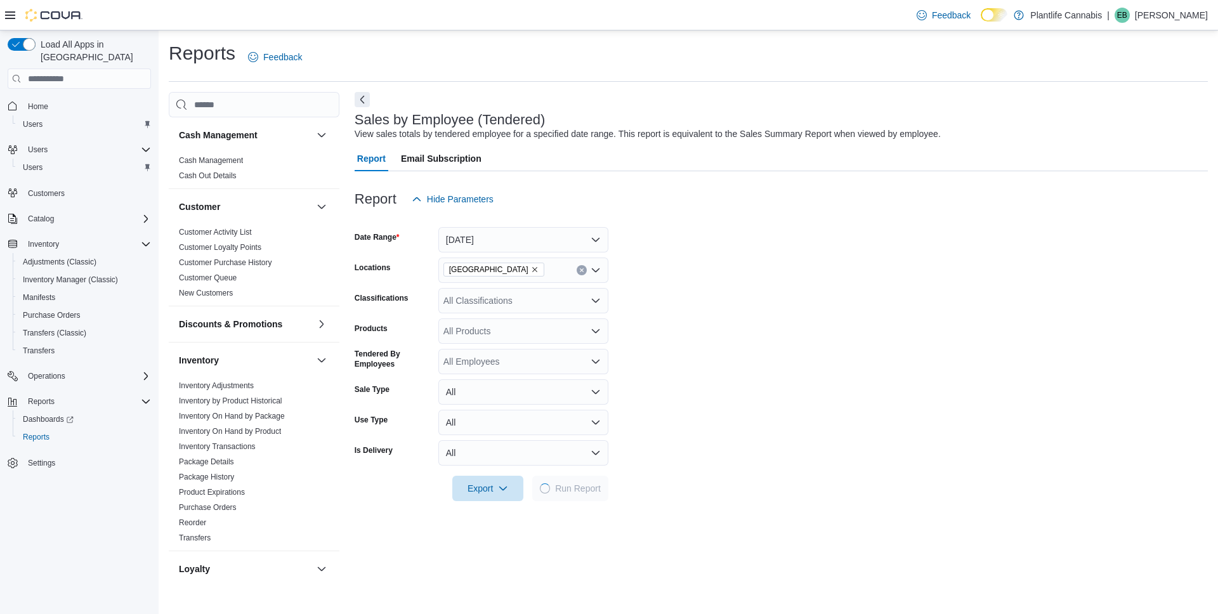
scroll to position [533, 0]
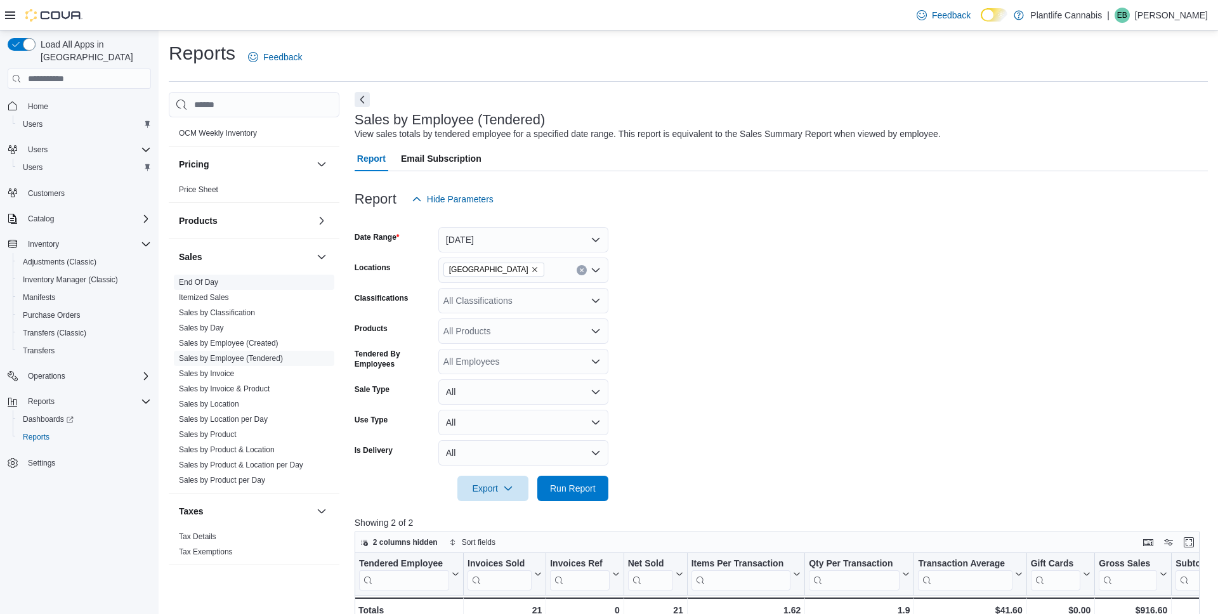
click at [237, 280] on span "End Of Day" at bounding box center [254, 282] width 160 height 15
click at [218, 281] on link "End Of Day" at bounding box center [198, 282] width 39 height 9
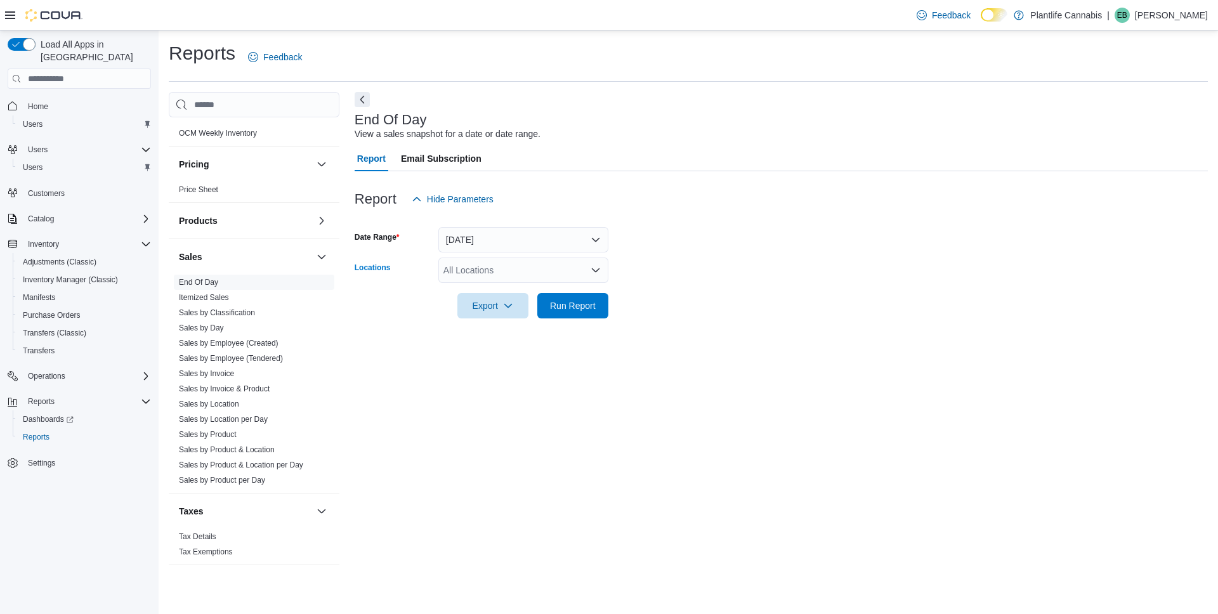
click at [525, 271] on div "All Locations" at bounding box center [523, 270] width 170 height 25
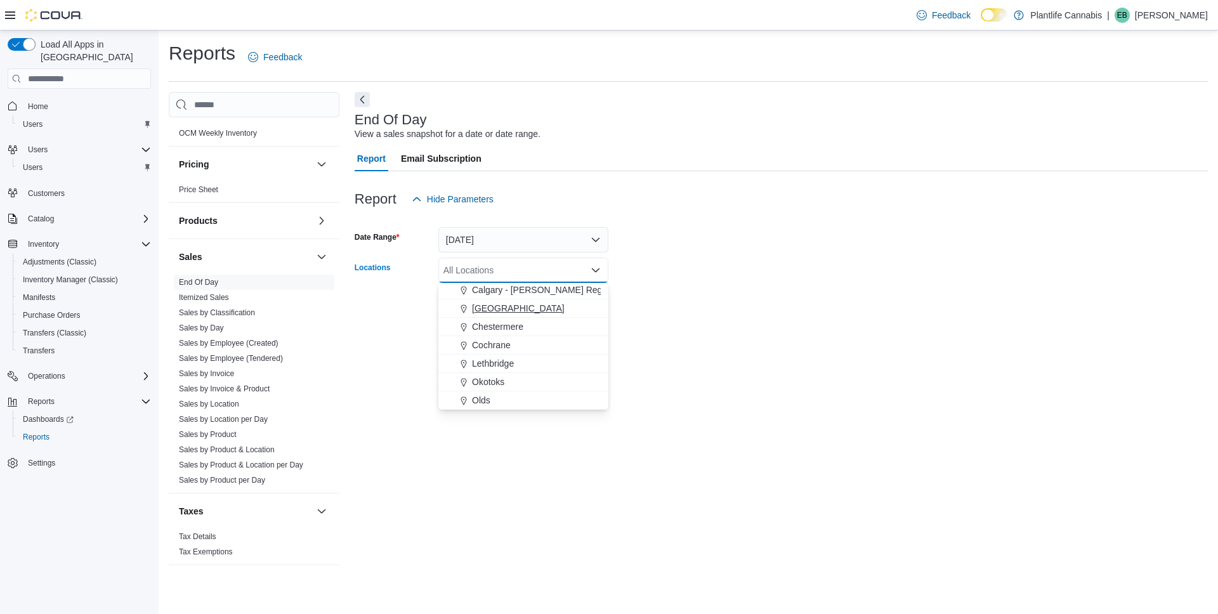
drag, startPoint x: 535, startPoint y: 306, endPoint x: 592, endPoint y: 308, distance: 56.5
click at [535, 306] on span "[GEOGRAPHIC_DATA]" at bounding box center [518, 308] width 93 height 13
drag, startPoint x: 734, startPoint y: 308, endPoint x: 667, endPoint y: 308, distance: 67.9
click at [733, 308] on form "Date Range [DATE] Locations [GEOGRAPHIC_DATA] - [GEOGRAPHIC_DATA] Combo box. Se…" at bounding box center [781, 265] width 853 height 107
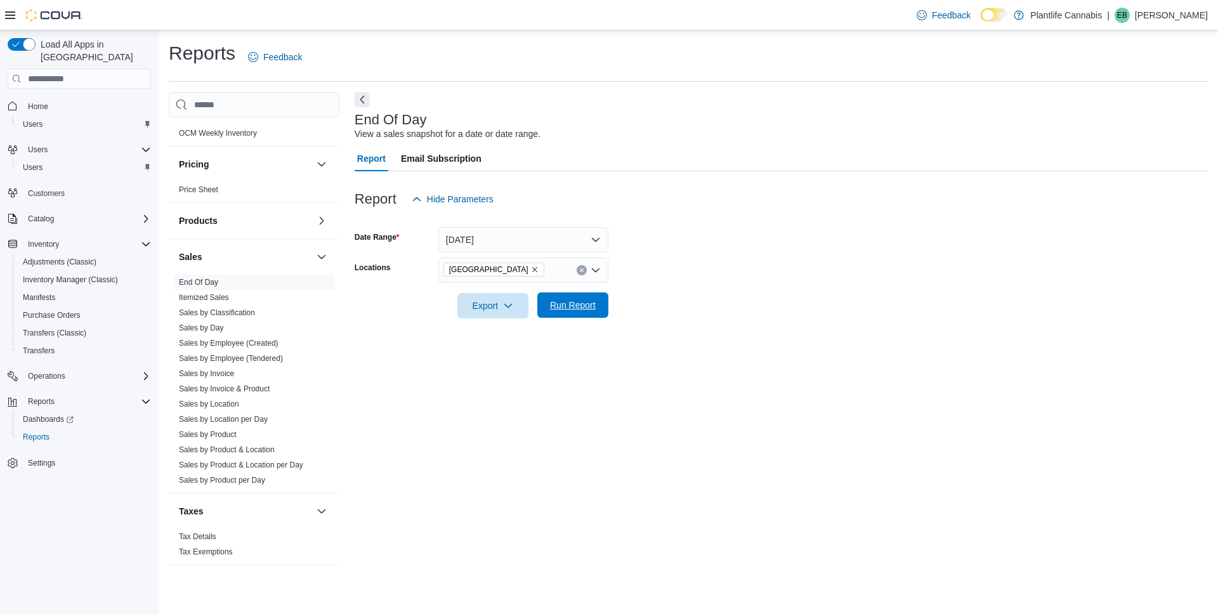
click at [601, 315] on button "Run Report" at bounding box center [572, 304] width 71 height 25
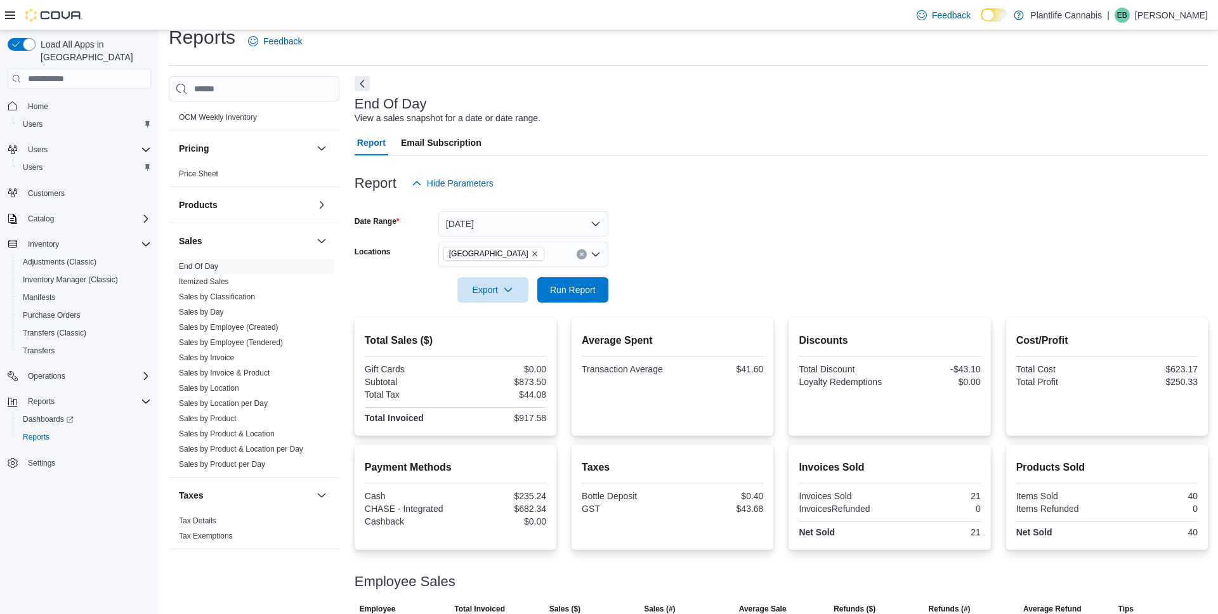
scroll to position [84, 0]
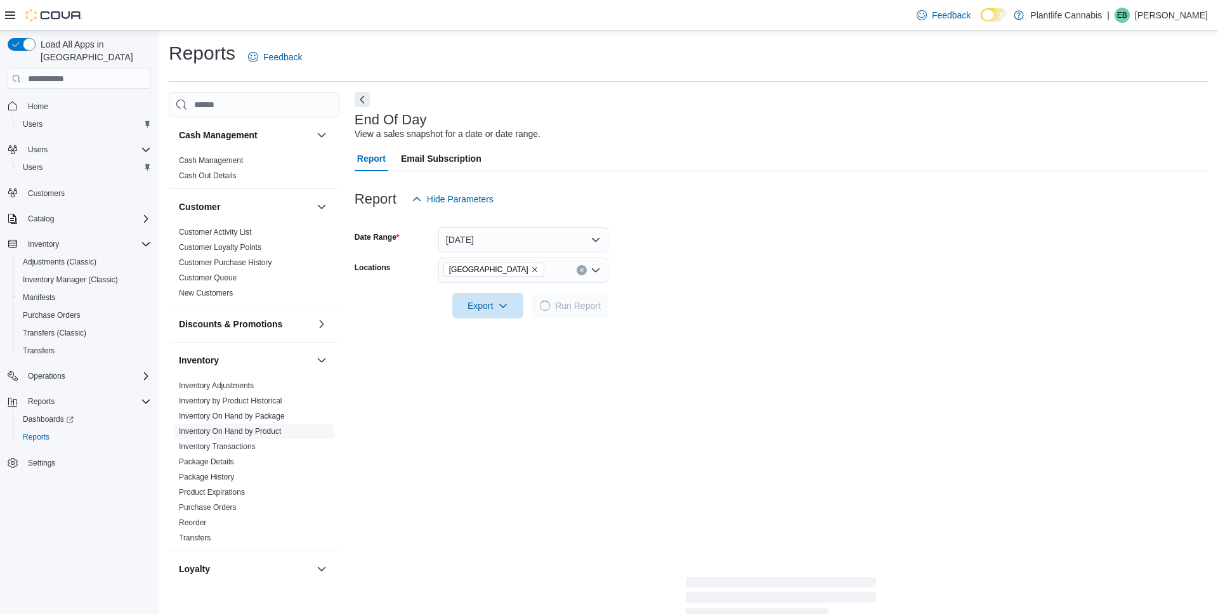
scroll to position [533, 0]
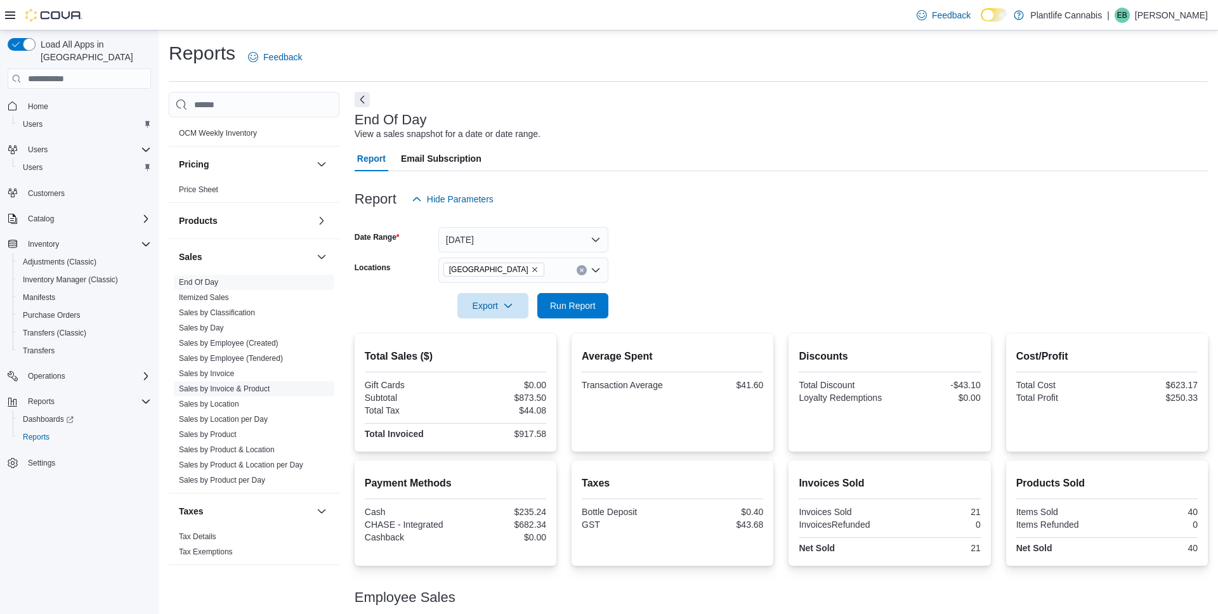
click at [251, 390] on link "Sales by Invoice & Product" at bounding box center [224, 388] width 91 height 9
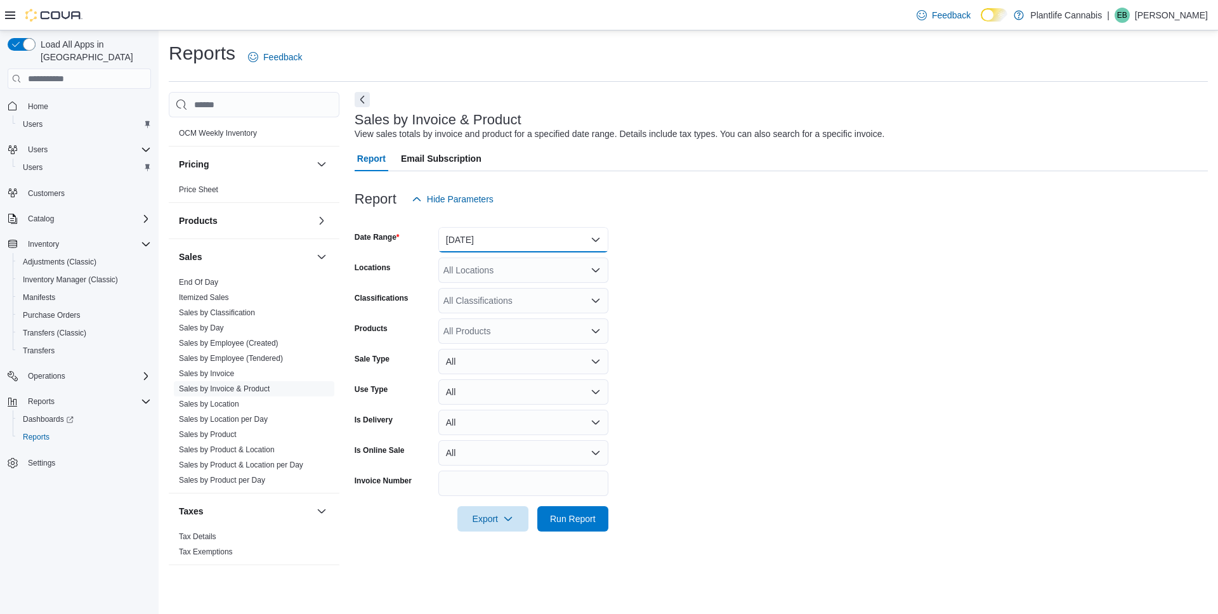
click at [565, 247] on button "Yesterday" at bounding box center [523, 239] width 170 height 25
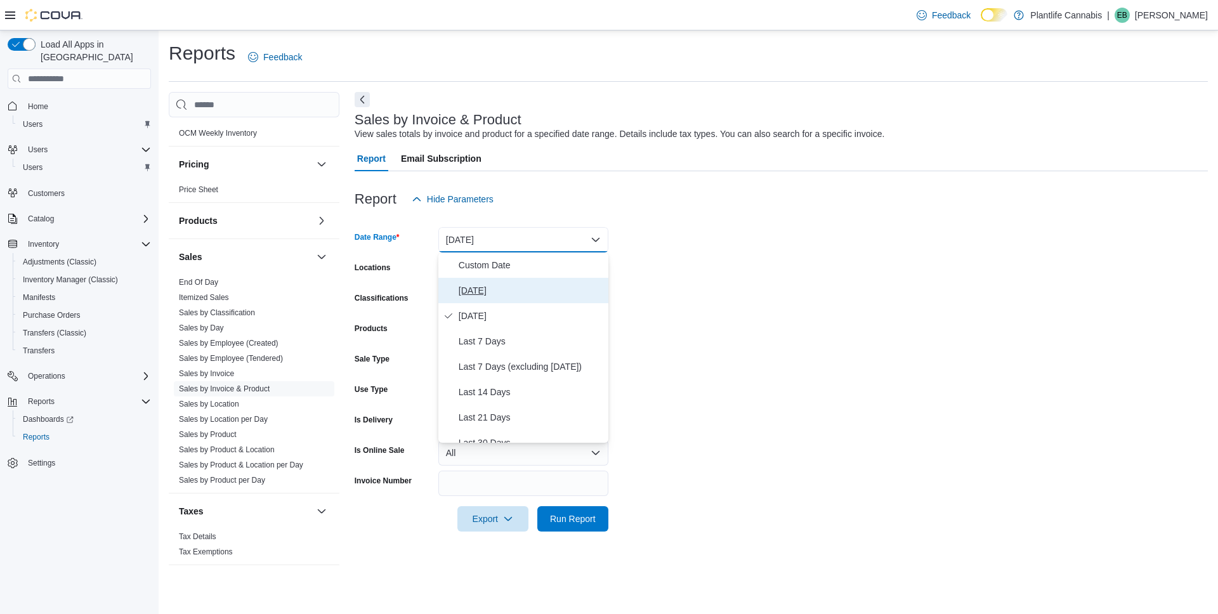
click at [555, 290] on span "[DATE]" at bounding box center [531, 290] width 145 height 15
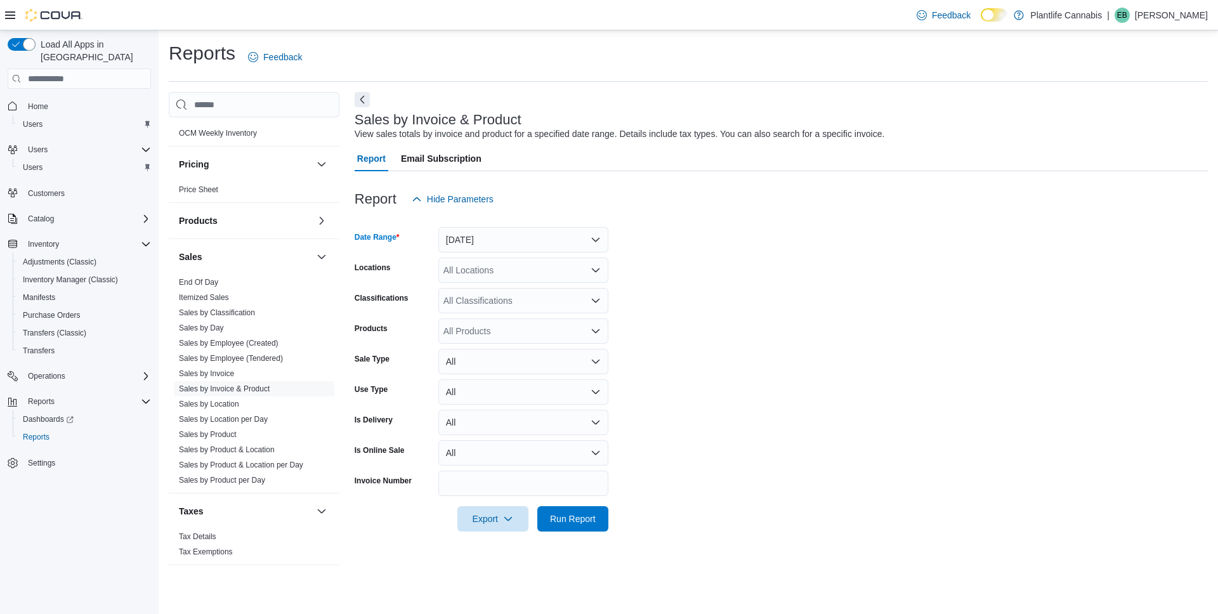
click at [502, 273] on div "All Locations" at bounding box center [523, 270] width 170 height 25
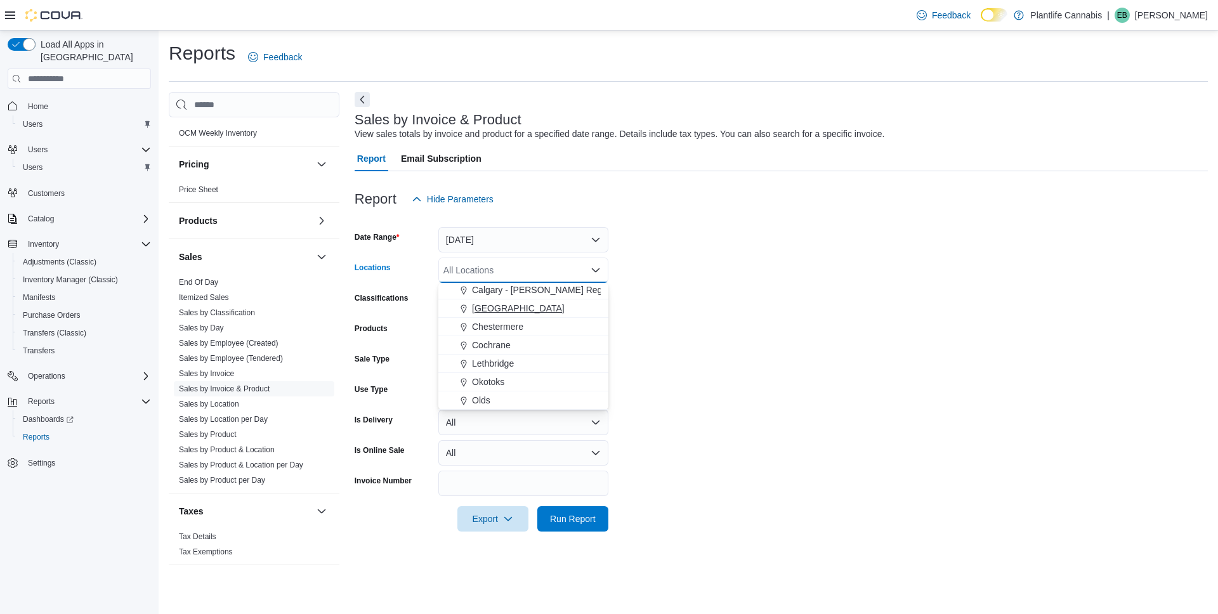
drag, startPoint x: 567, startPoint y: 308, endPoint x: 617, endPoint y: 315, distance: 50.0
click at [565, 308] on span "[GEOGRAPHIC_DATA]" at bounding box center [518, 308] width 93 height 13
click at [632, 311] on form "Date Range Today Locations Calgary - University District Combo box. Selected. C…" at bounding box center [781, 372] width 853 height 320
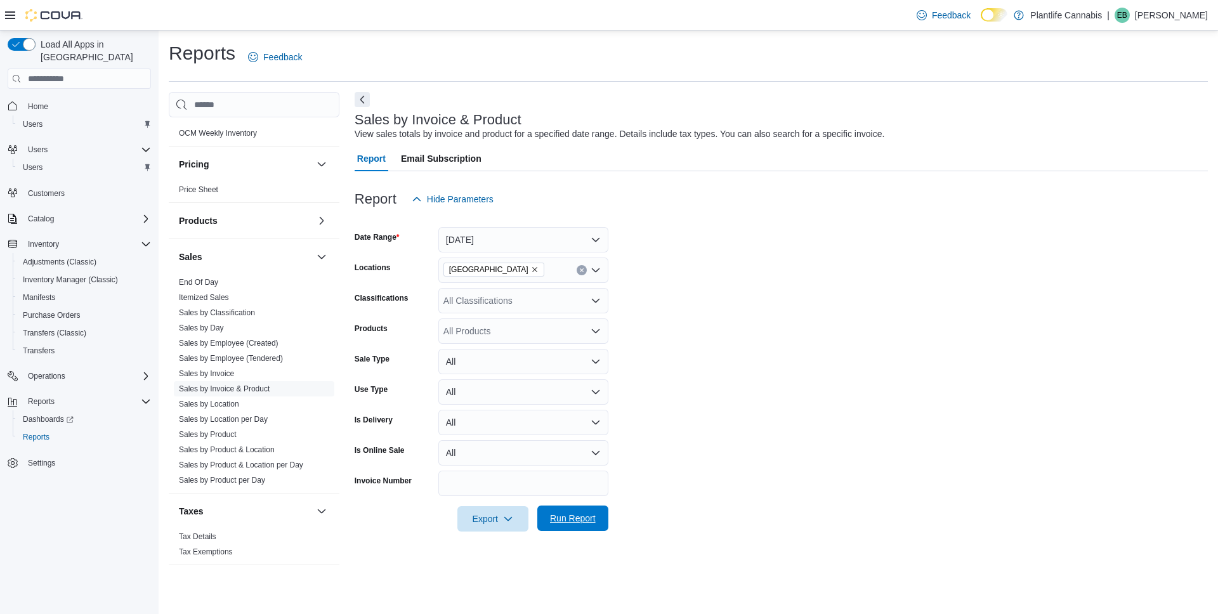
drag, startPoint x: 570, startPoint y: 518, endPoint x: 577, endPoint y: 516, distance: 7.2
click at [570, 518] on span "Run Report" at bounding box center [573, 518] width 46 height 13
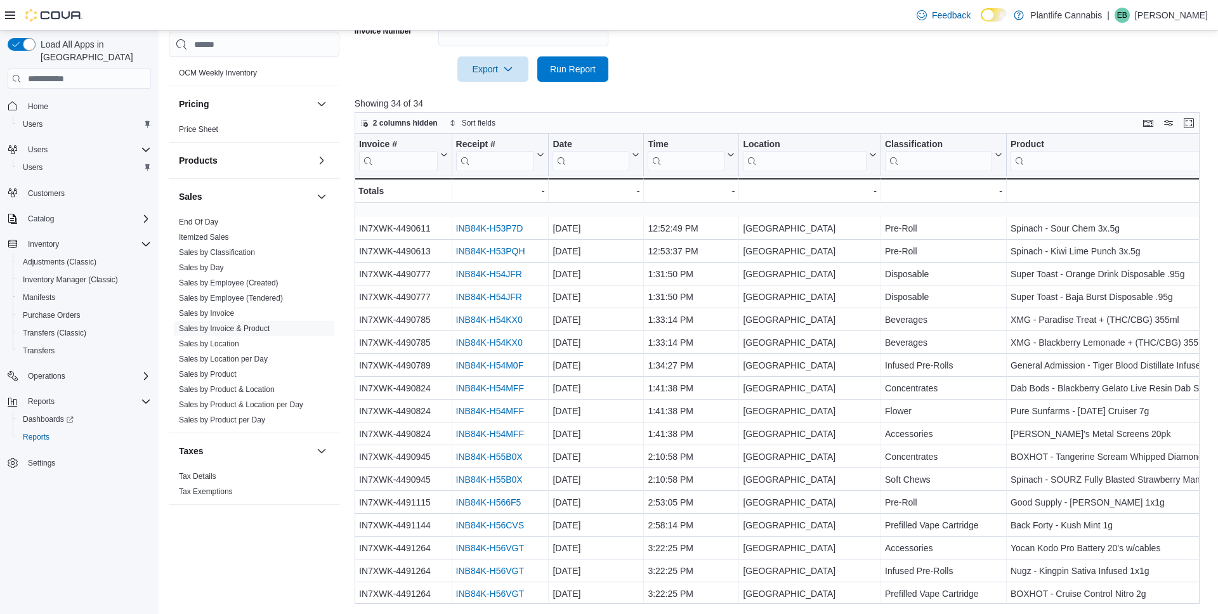
scroll to position [376, 0]
